Goal: Information Seeking & Learning: Learn about a topic

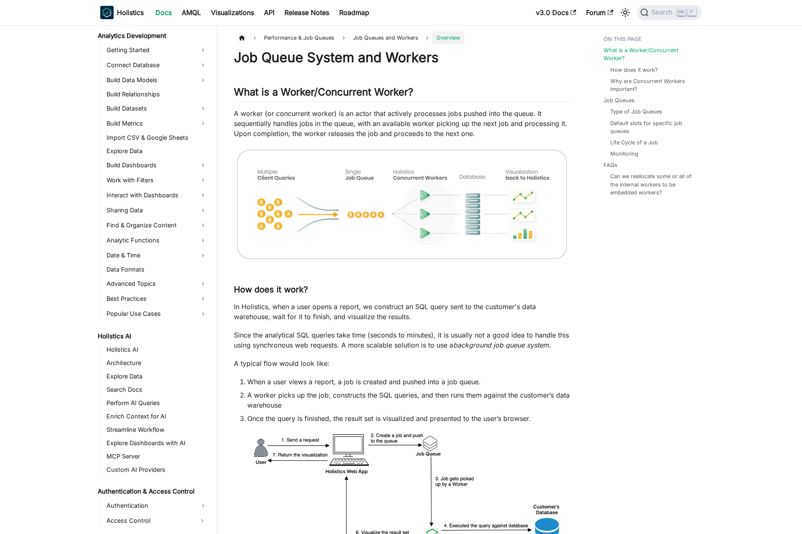
scroll to position [439, 0]
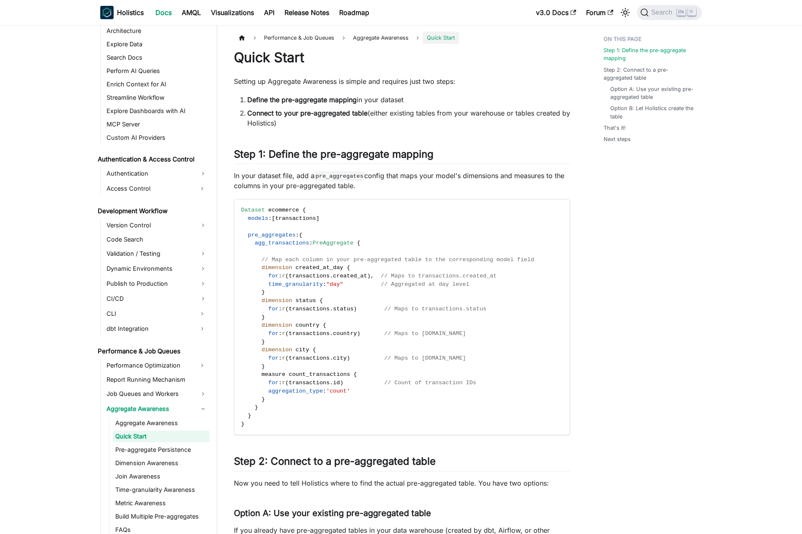
scroll to position [468, 0]
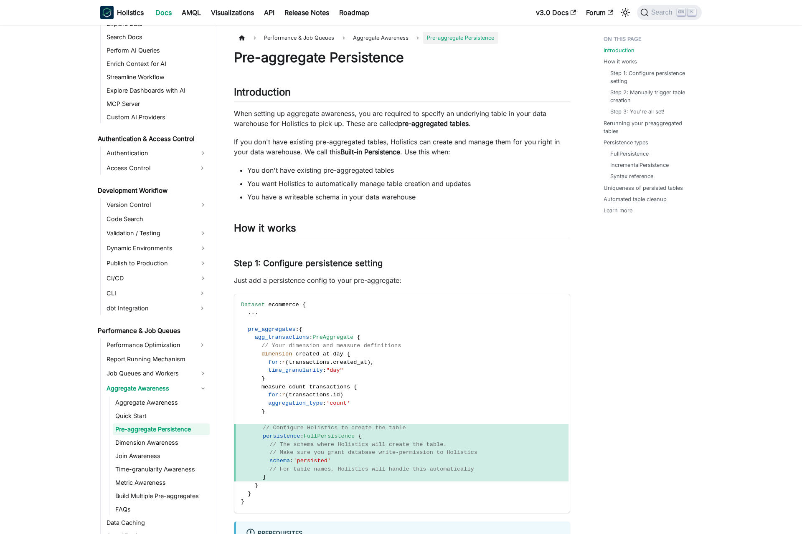
scroll to position [481, 0]
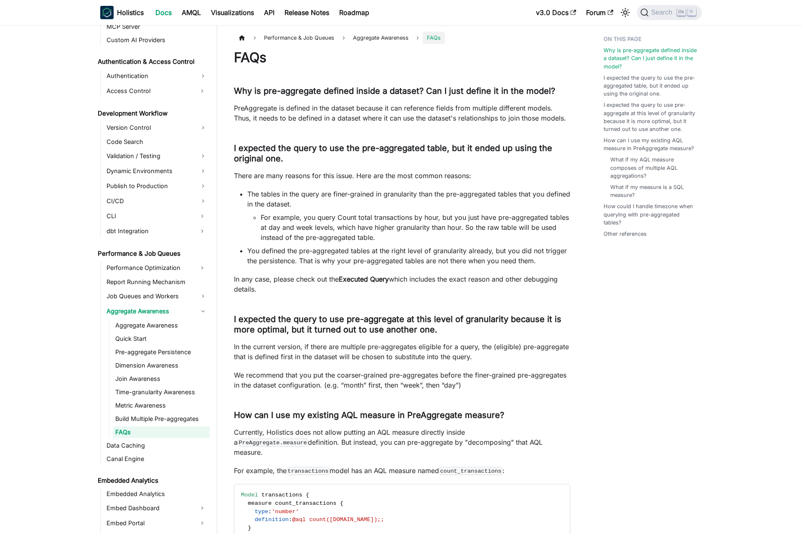
scroll to position [561, 0]
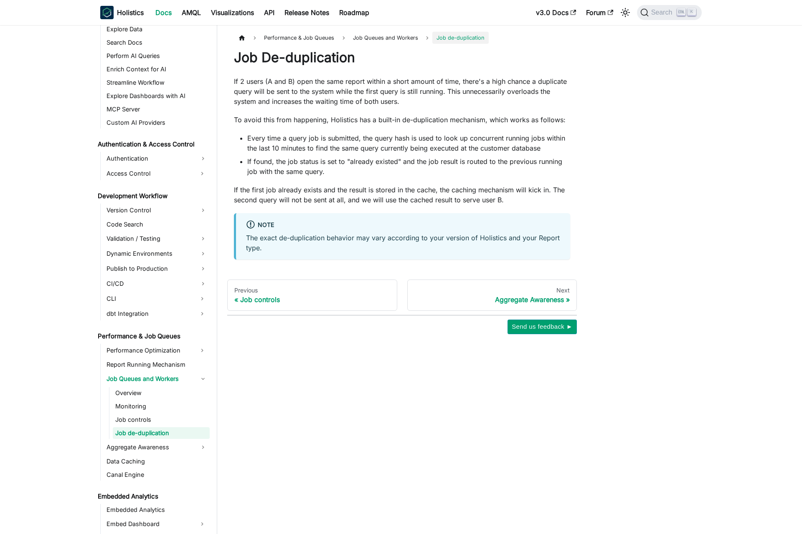
scroll to position [479, 0]
